Goal: Navigation & Orientation: Go to known website

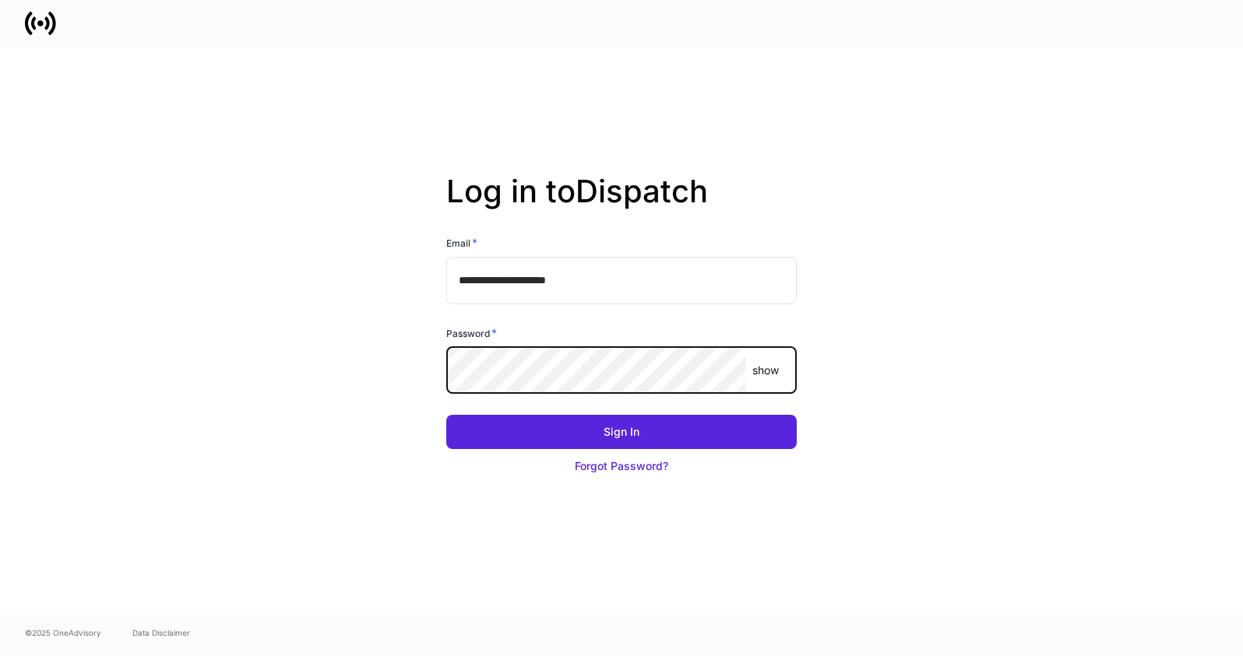
click at [682, 353] on body "**********" at bounding box center [621, 328] width 1243 height 656
click at [446, 415] on button "Sign In" at bounding box center [621, 432] width 350 height 34
